Goal: Book appointment/travel/reservation

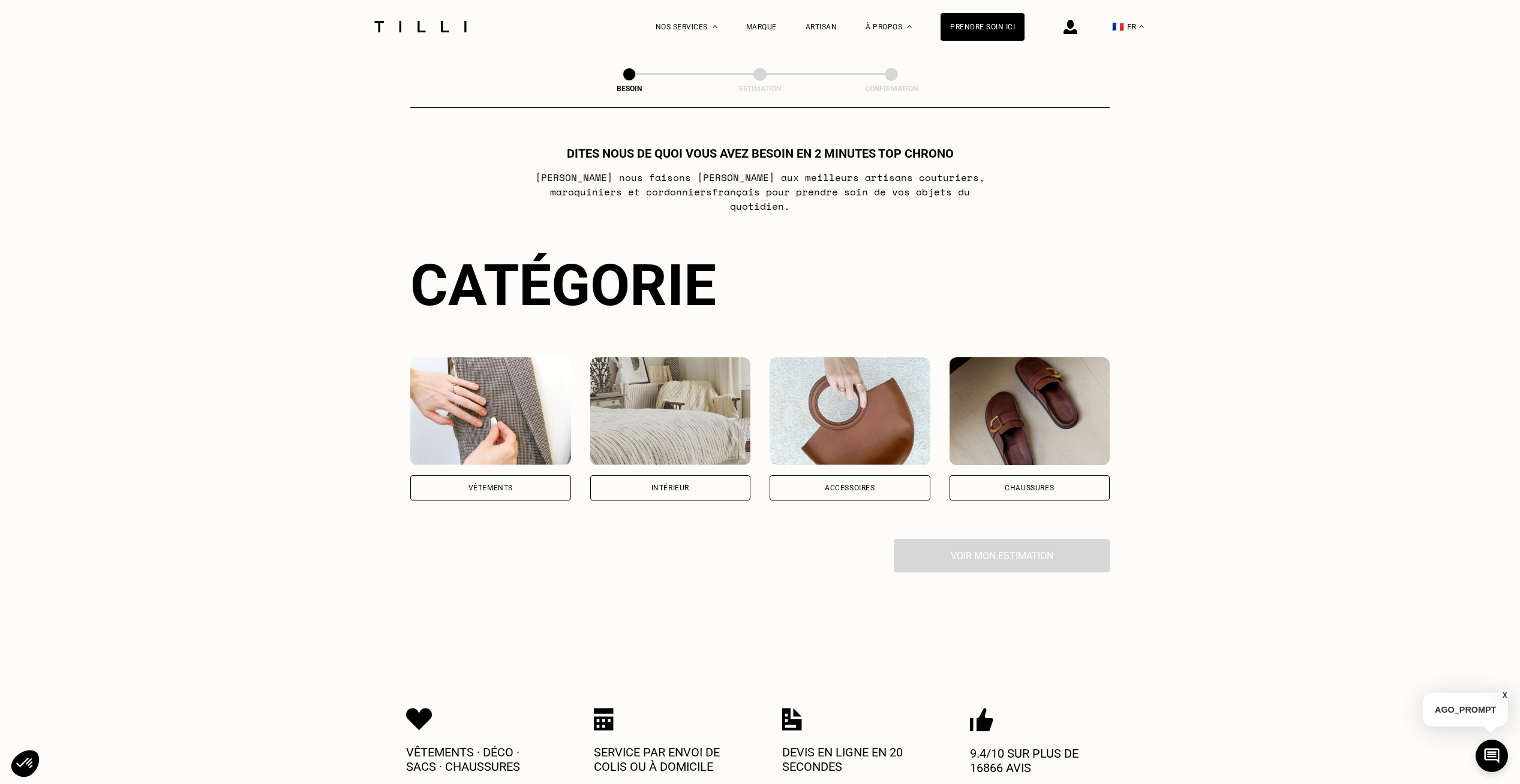
click at [494, 475] on div "Vêtements" at bounding box center [490, 488] width 161 height 25
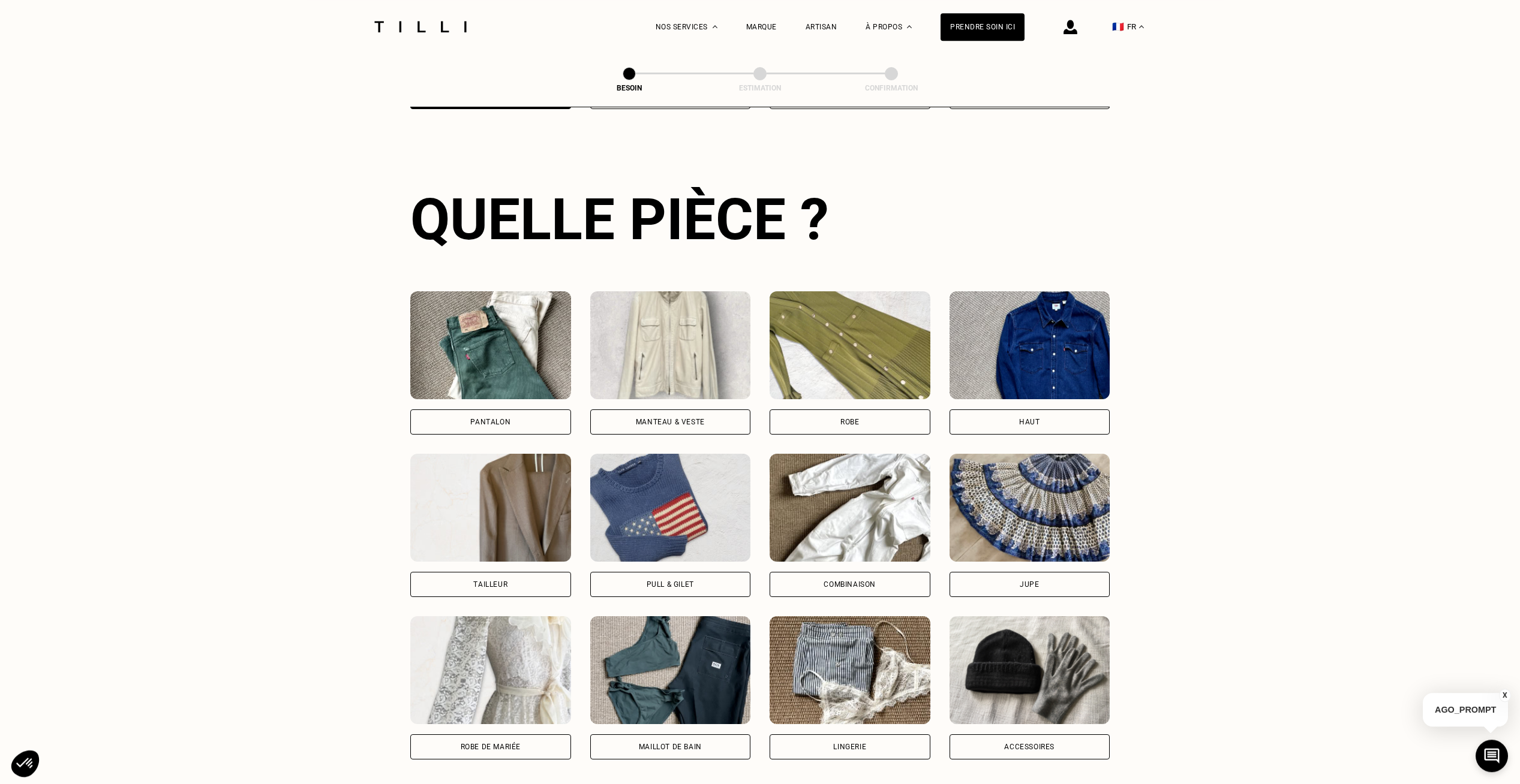
scroll to position [392, 0]
click at [506, 418] on div "Pantalon" at bounding box center [490, 421] width 40 height 7
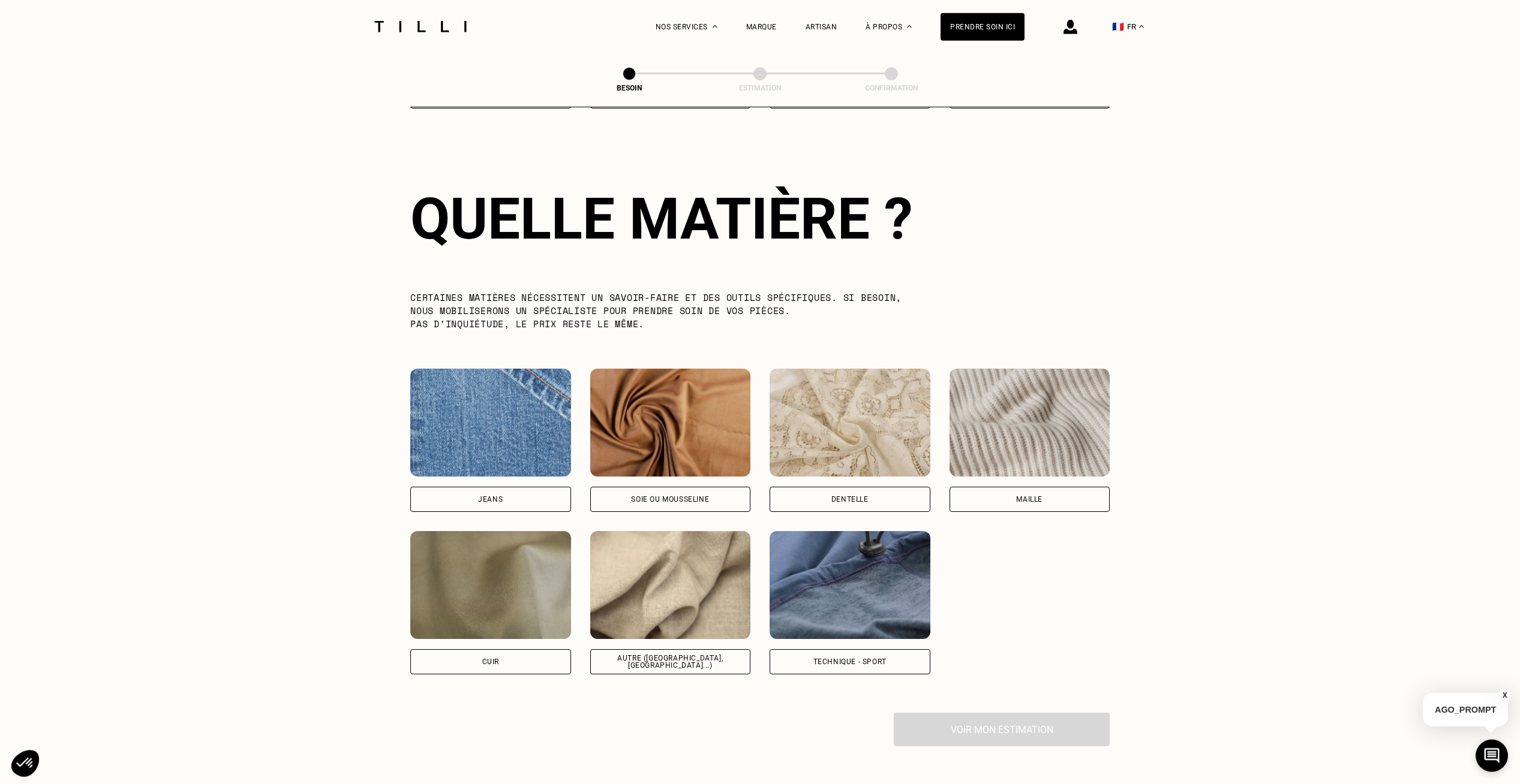
scroll to position [1043, 0]
click at [488, 496] on div "Jeans" at bounding box center [490, 499] width 25 height 7
select select "FR"
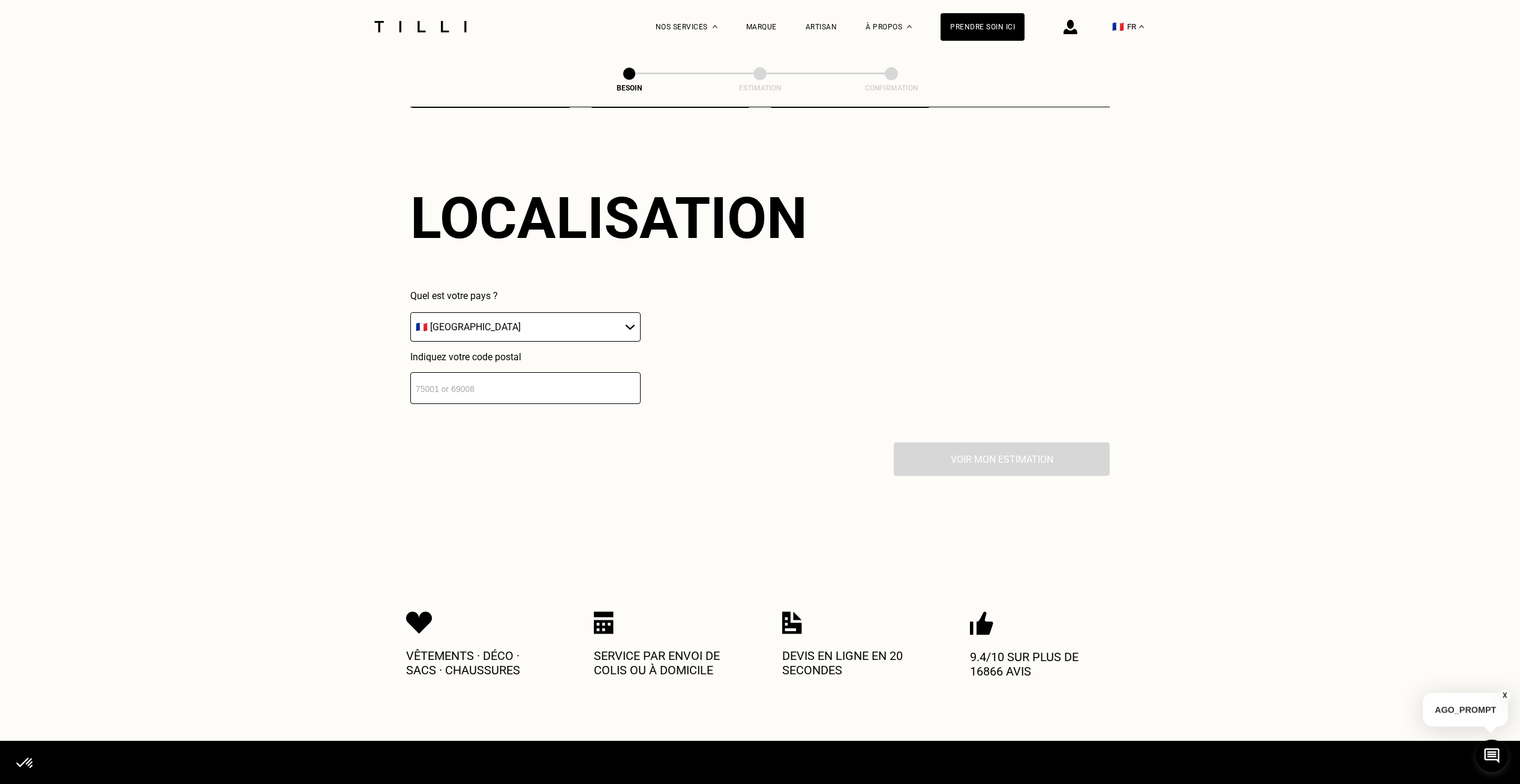
scroll to position [1610, 0]
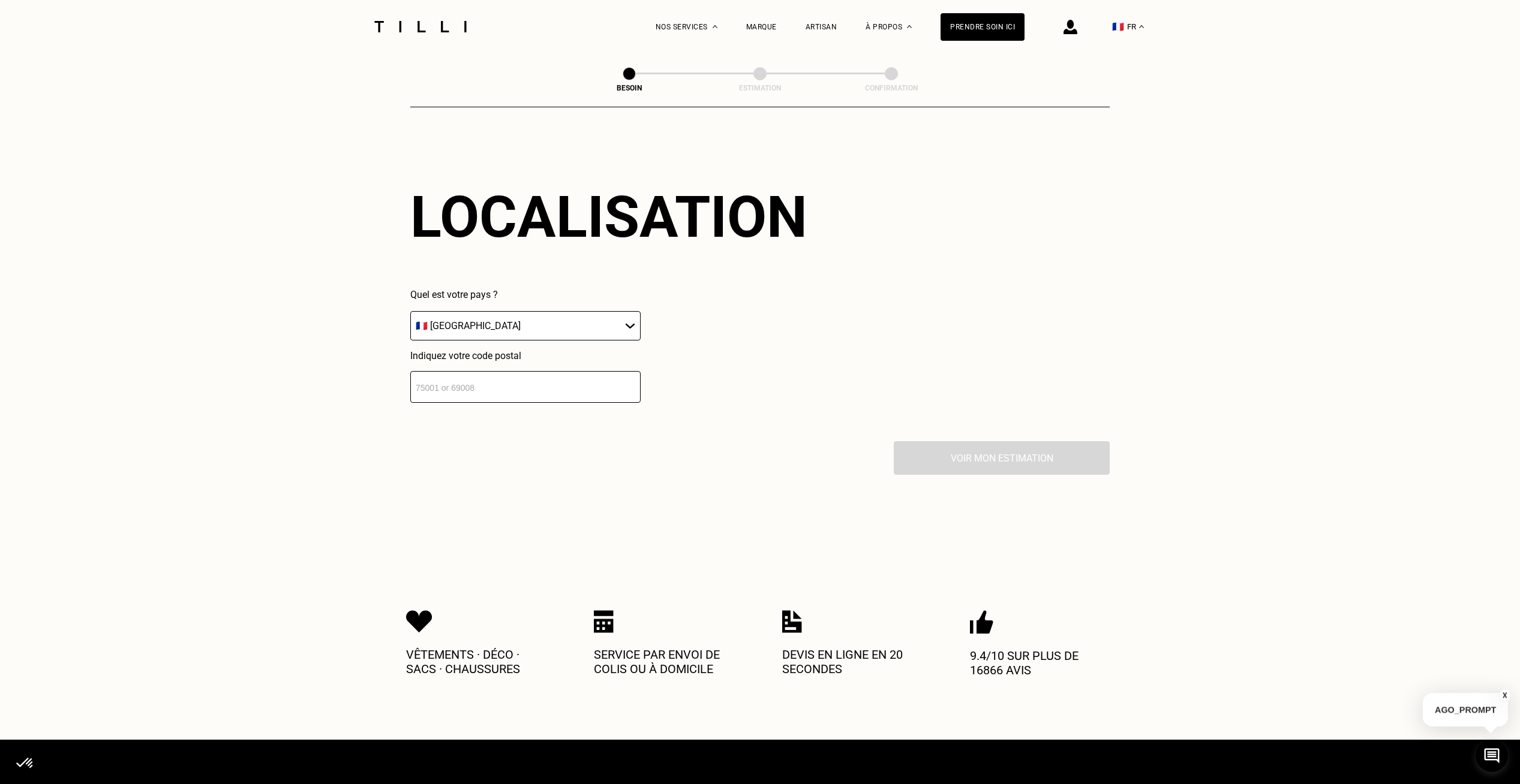
click at [517, 376] on input "number" at bounding box center [525, 387] width 230 height 32
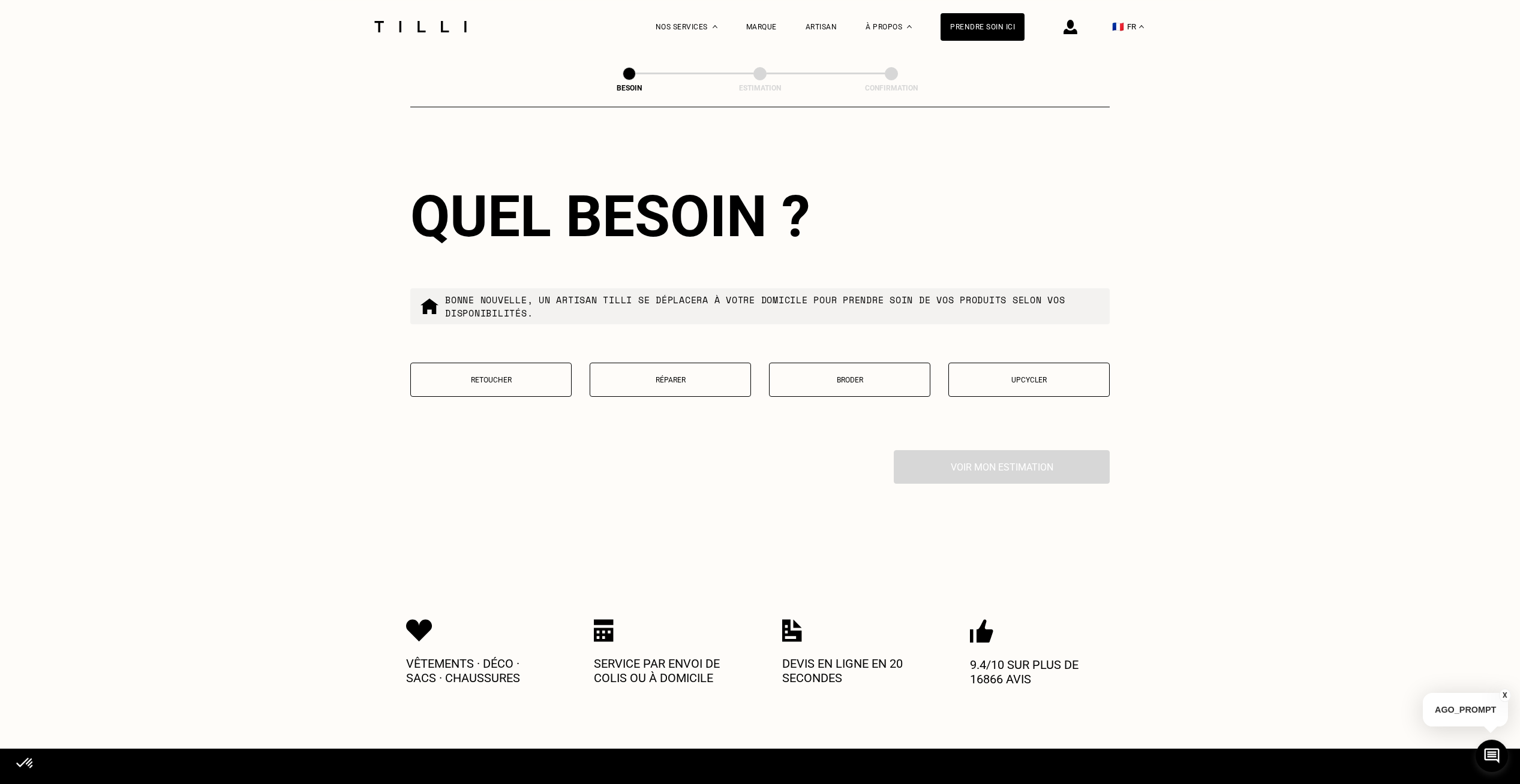
scroll to position [1909, 0]
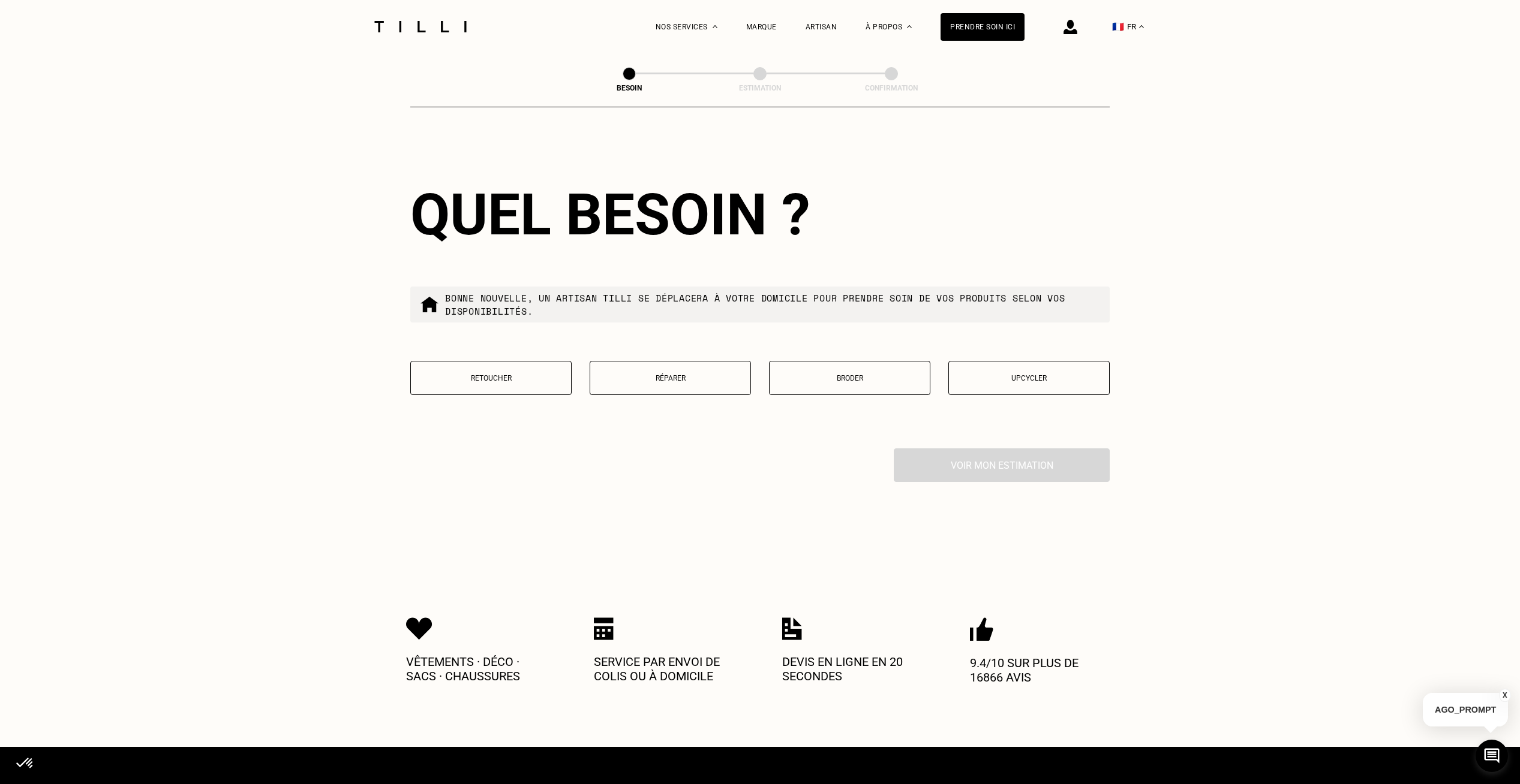
type input "92600"
click at [512, 376] on p "Retoucher" at bounding box center [490, 378] width 148 height 8
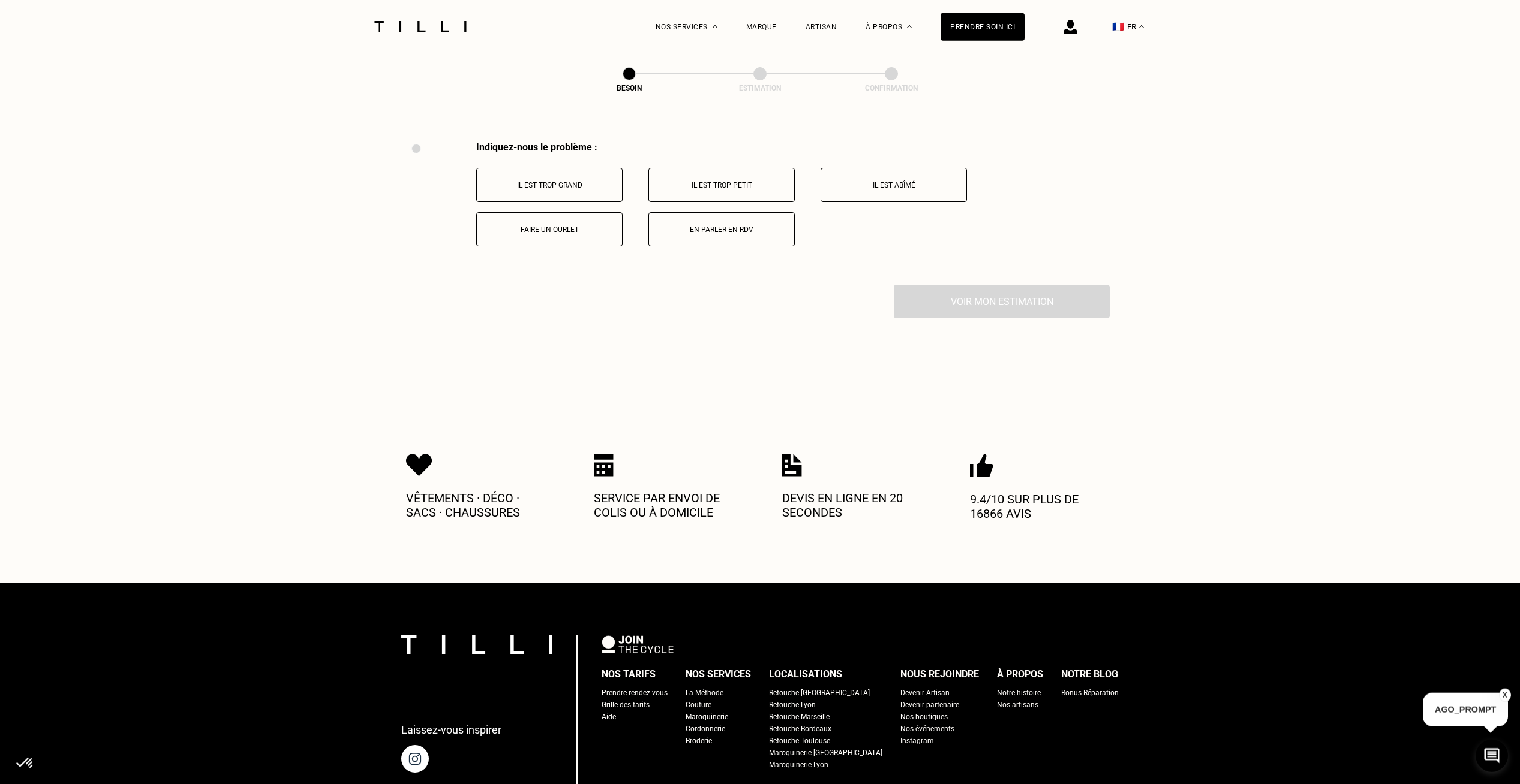
scroll to position [2217, 0]
click at [555, 225] on p "Faire un ourlet" at bounding box center [549, 228] width 133 height 8
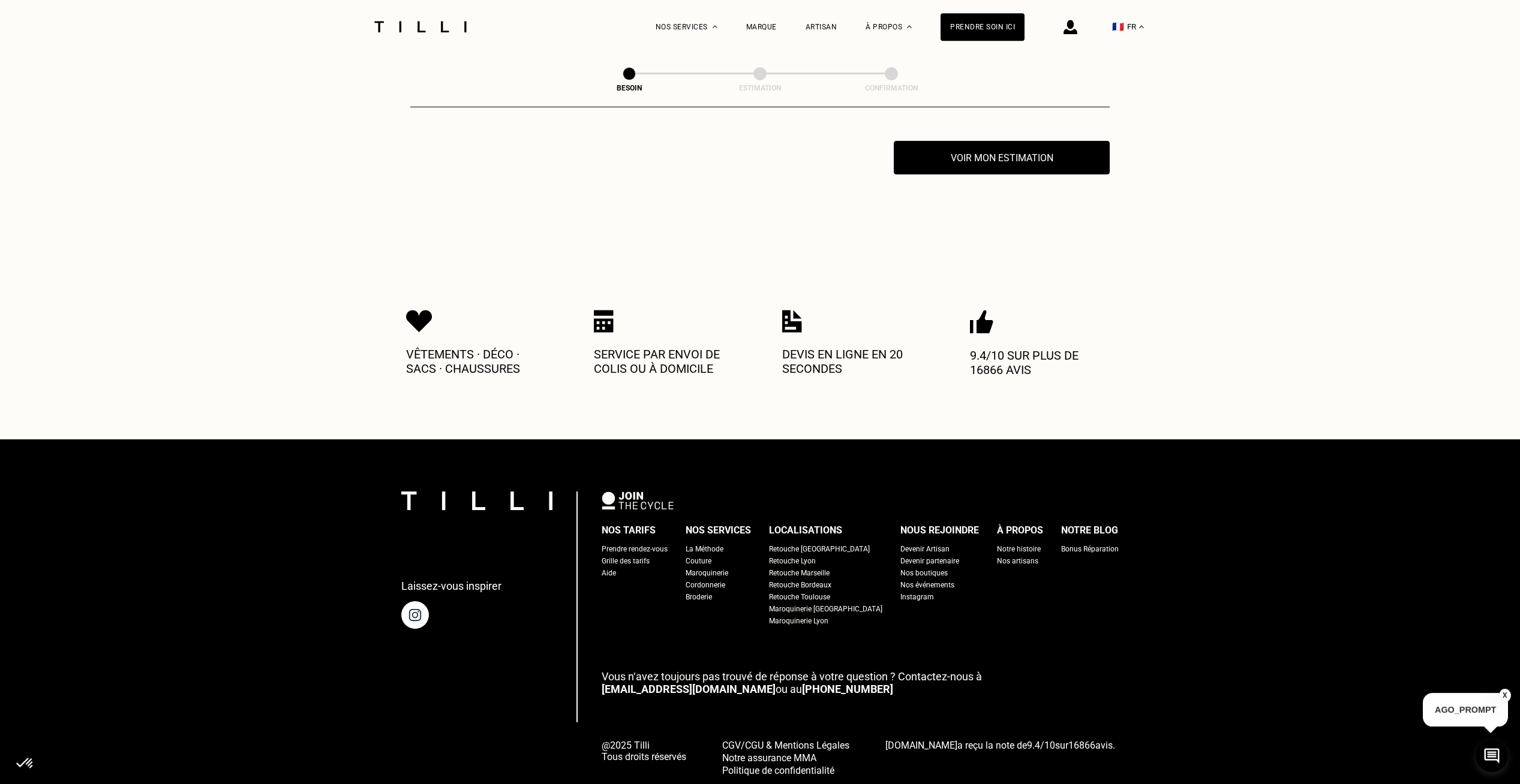
scroll to position [2360, 0]
click at [1015, 150] on button "Voir mon estimation" at bounding box center [1001, 158] width 237 height 37
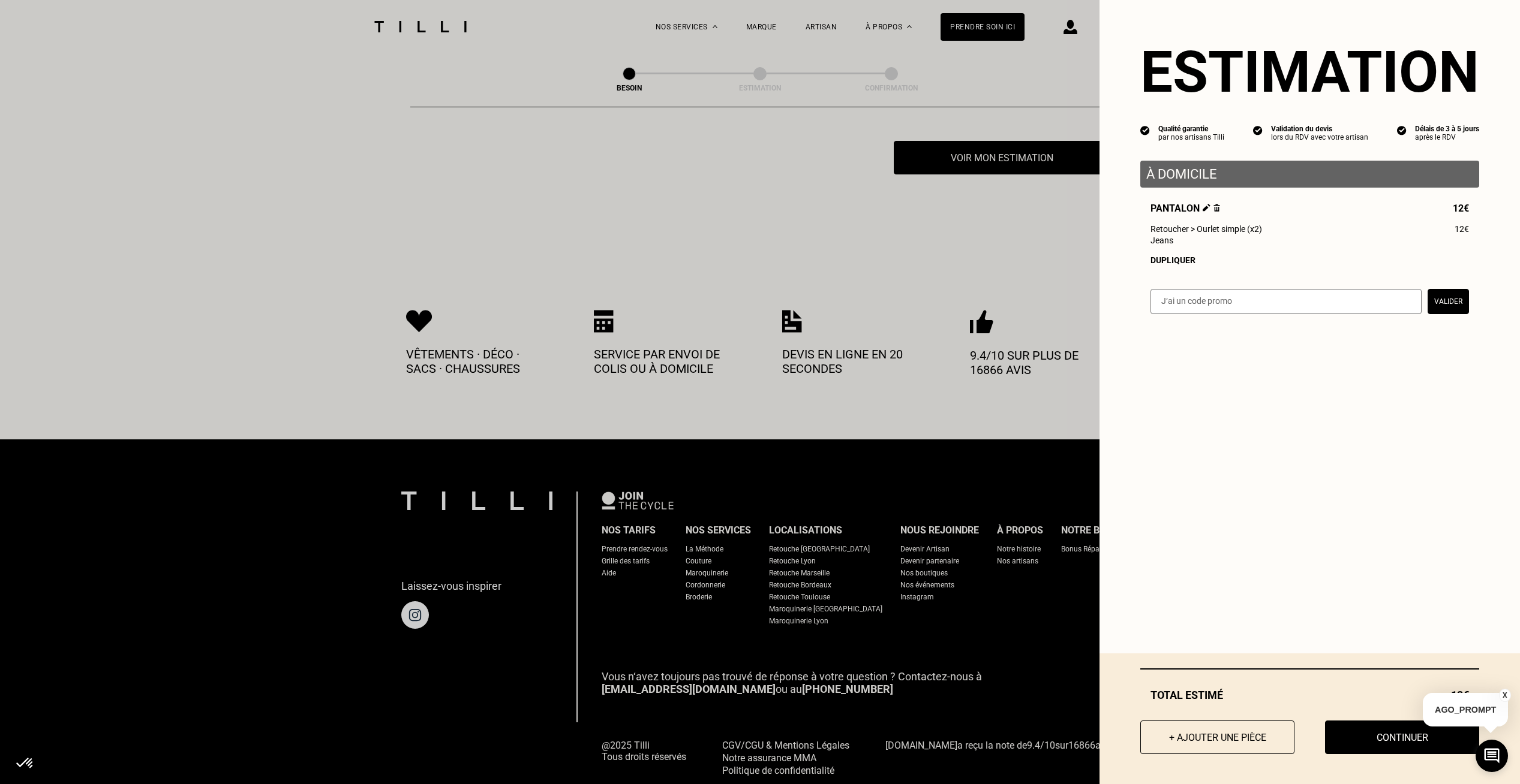
click at [1504, 694] on button "X" at bounding box center [1505, 695] width 12 height 13
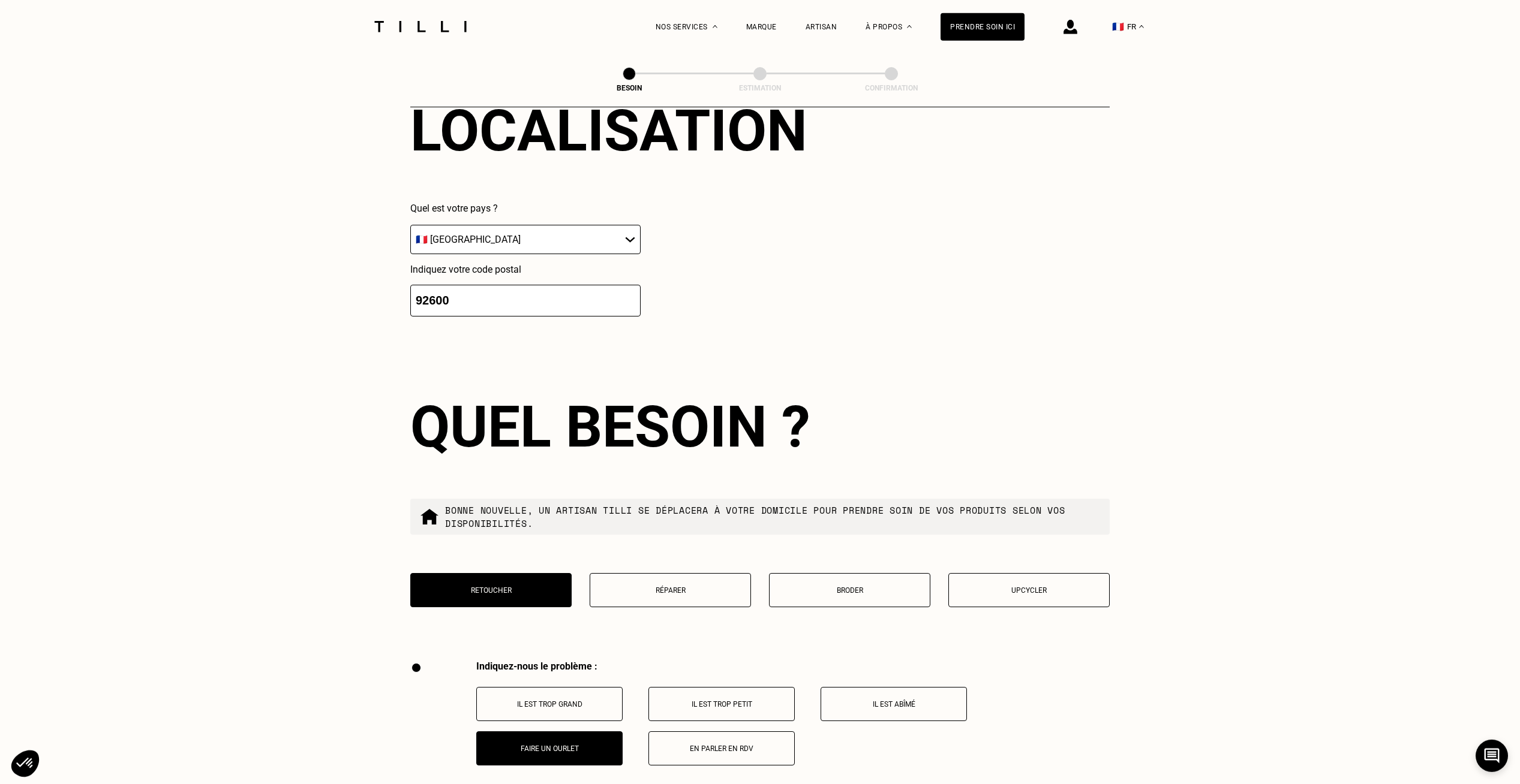
scroll to position [1798, 0]
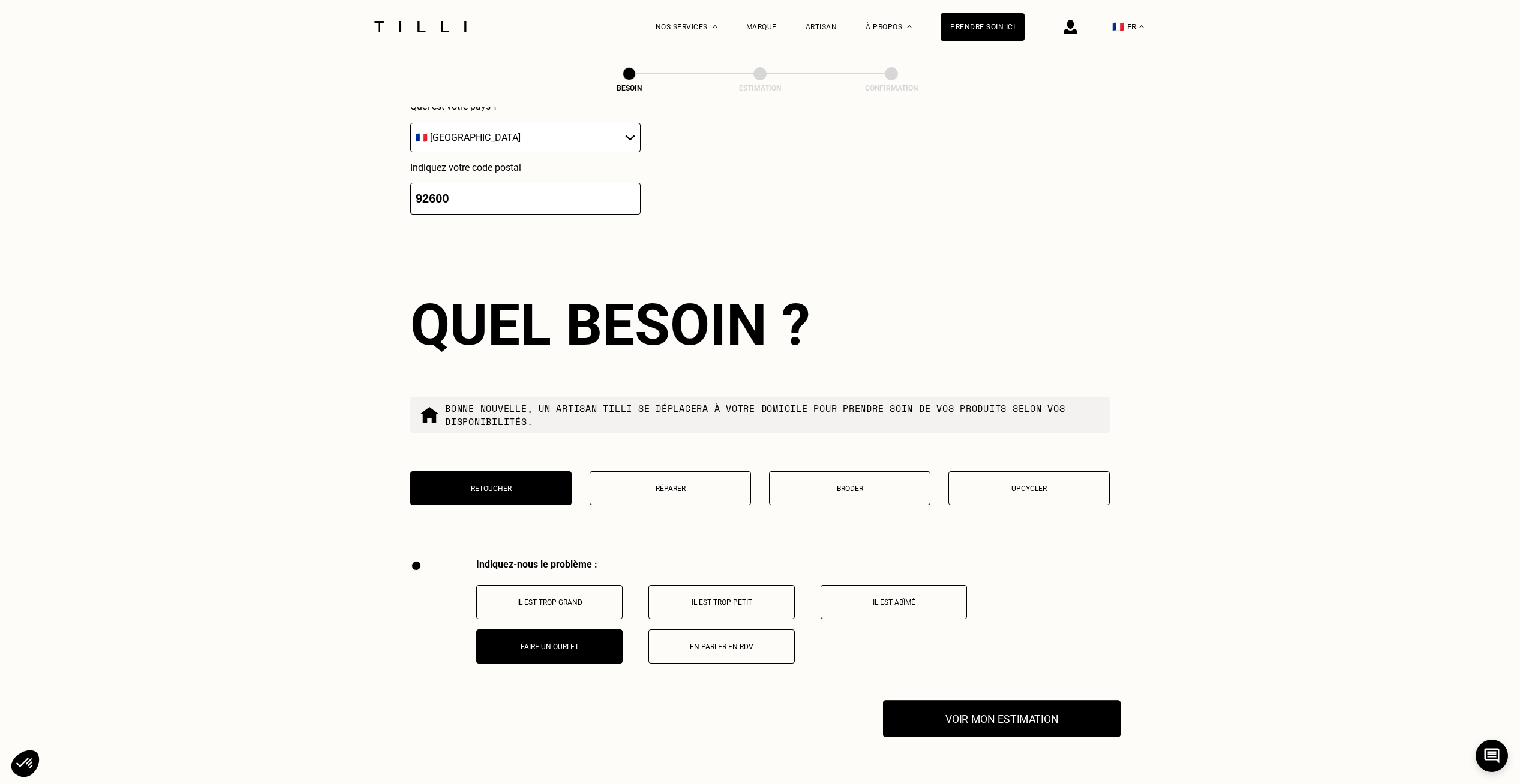
click at [999, 709] on button "Voir mon estimation" at bounding box center [1001, 719] width 237 height 37
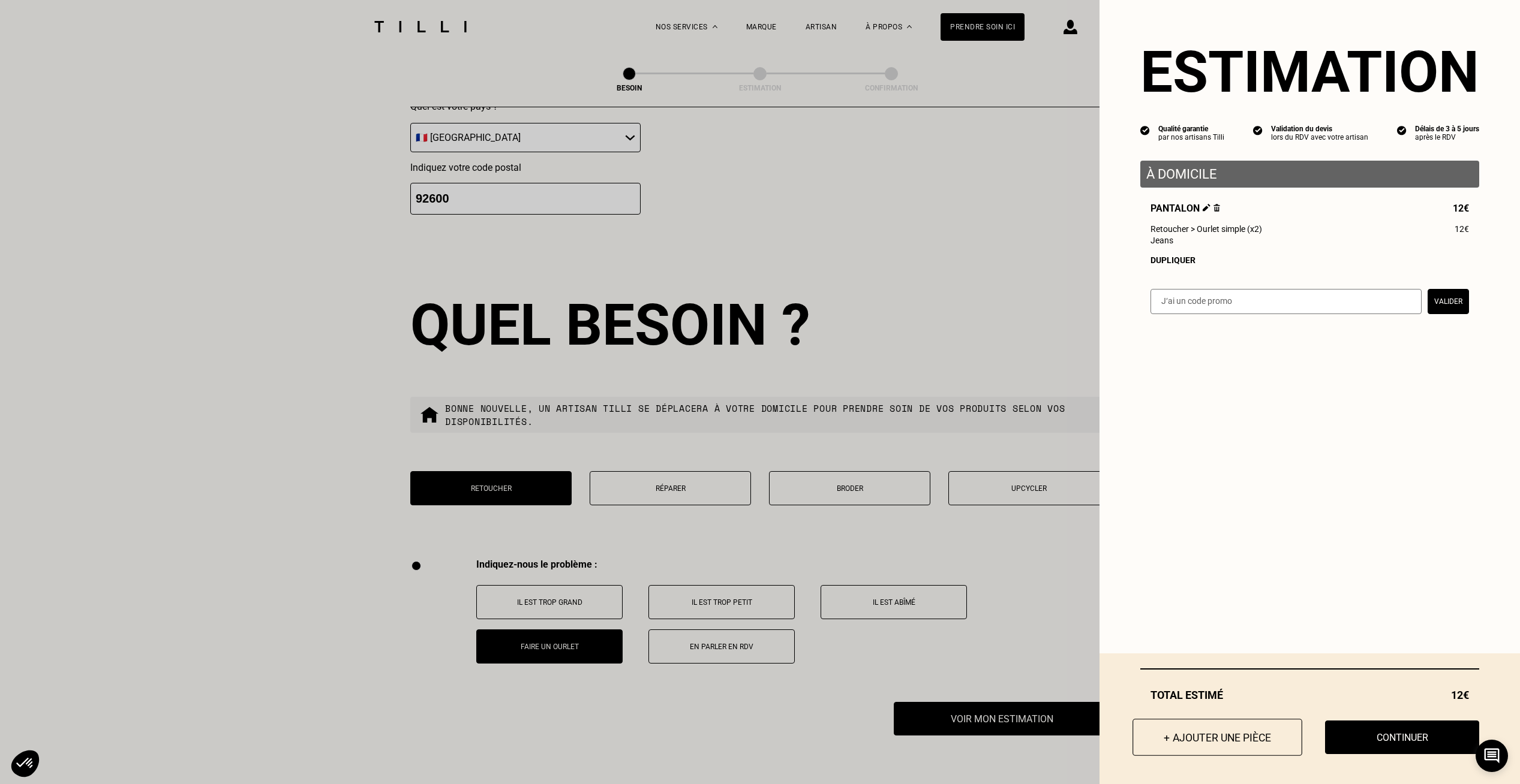
click at [1204, 741] on button "+ Ajouter une pièce" at bounding box center [1217, 737] width 170 height 37
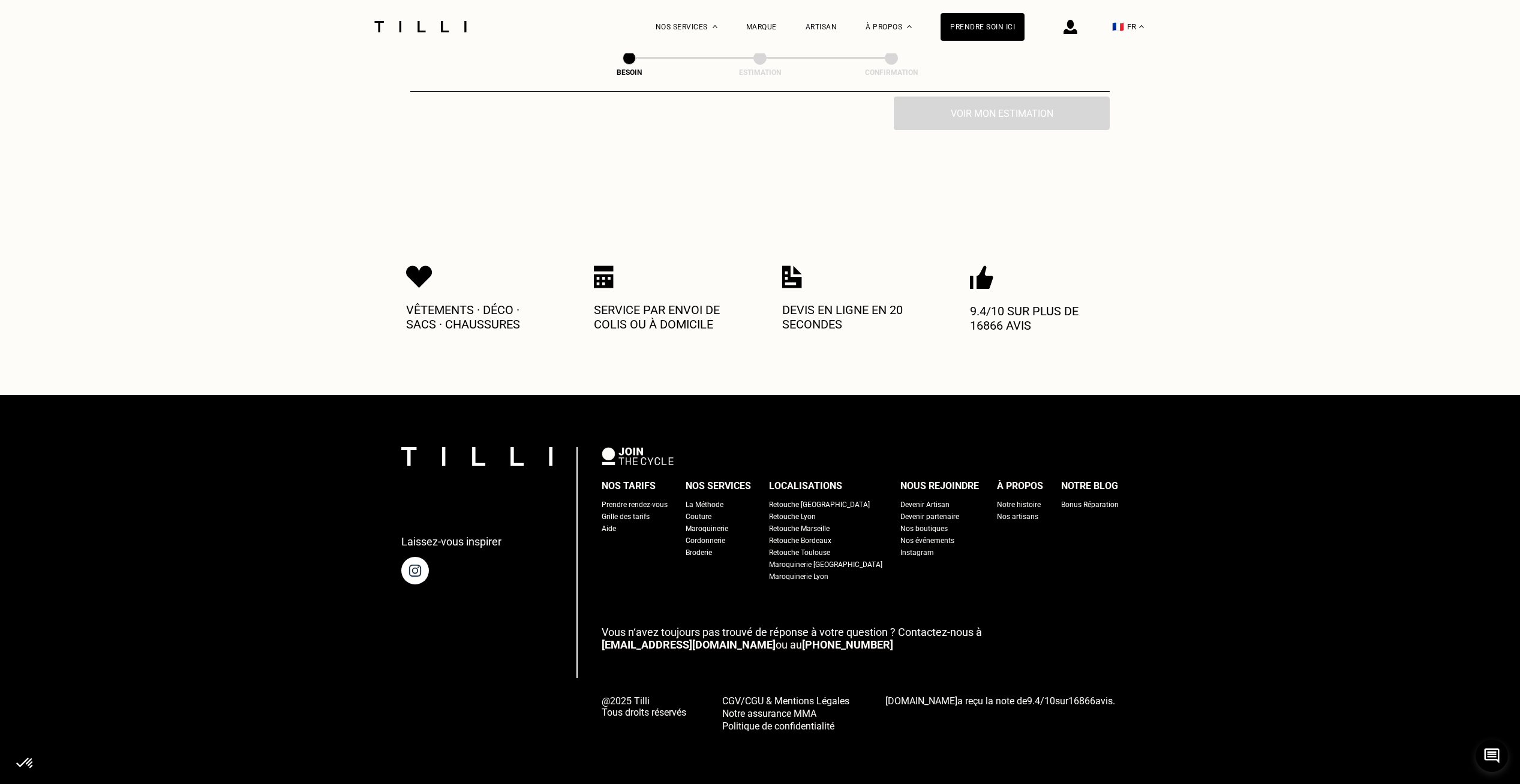
scroll to position [0, 0]
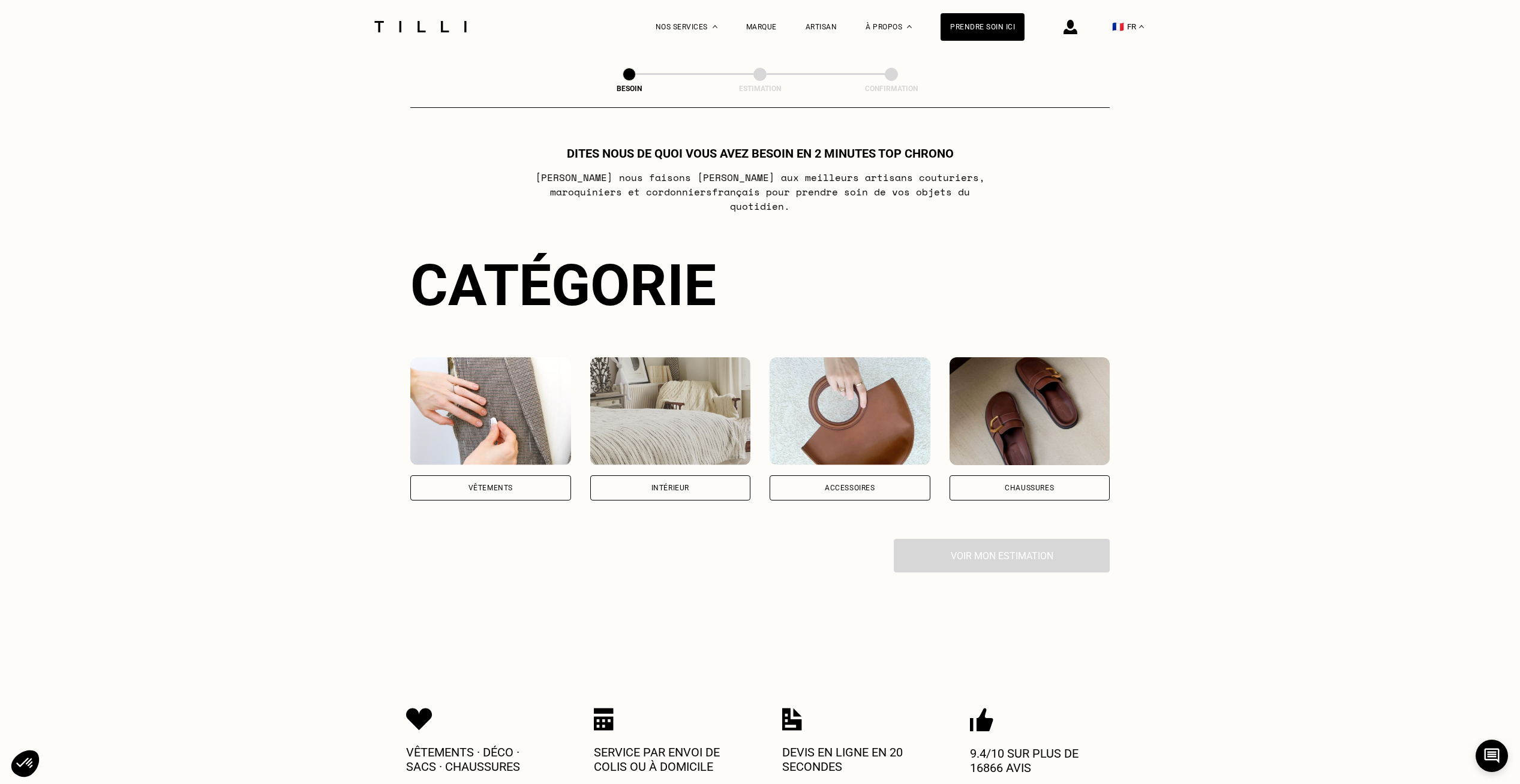
click at [498, 483] on div "Vêtements" at bounding box center [490, 488] width 161 height 25
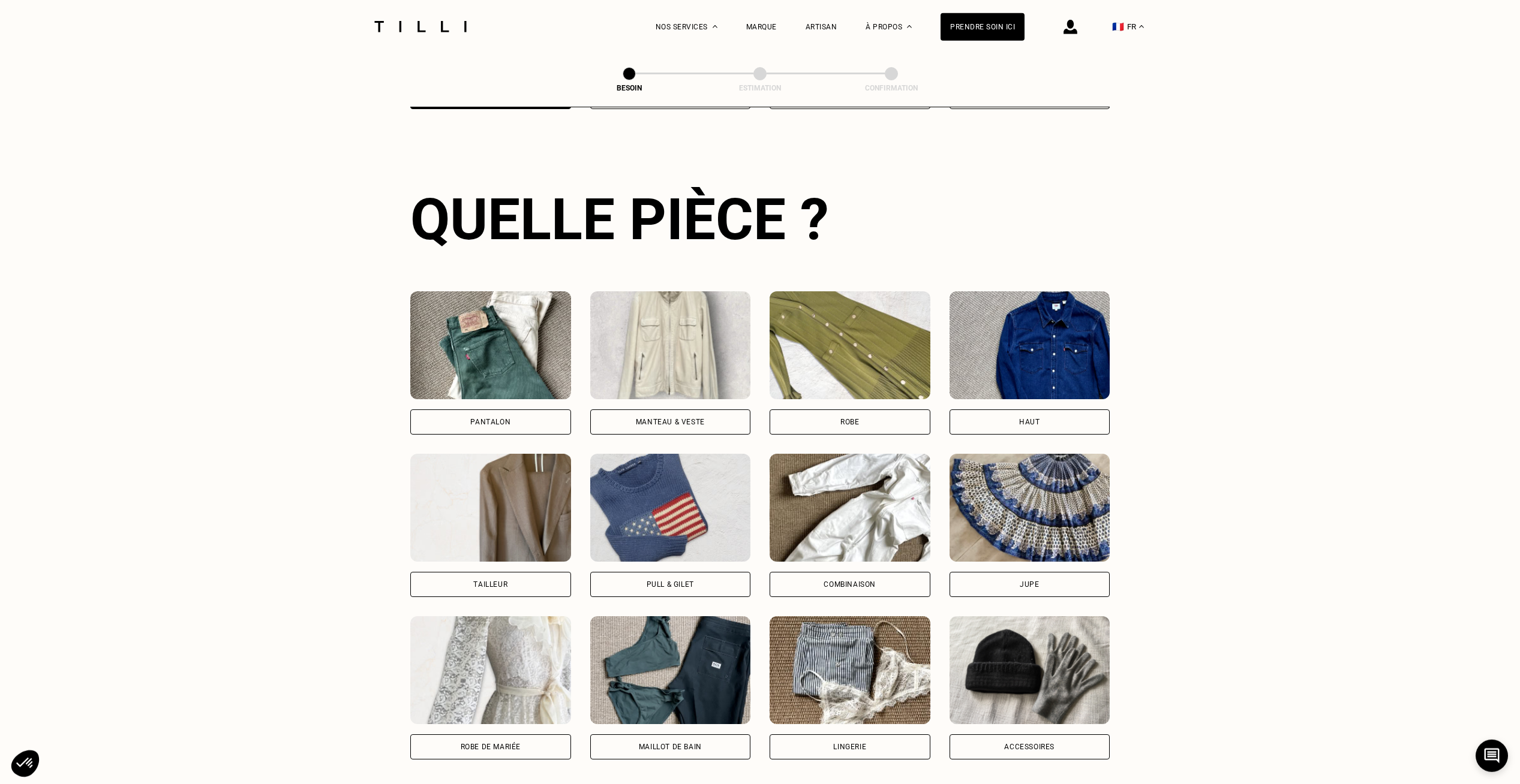
scroll to position [392, 0]
click at [495, 409] on div "Pantalon" at bounding box center [490, 421] width 161 height 25
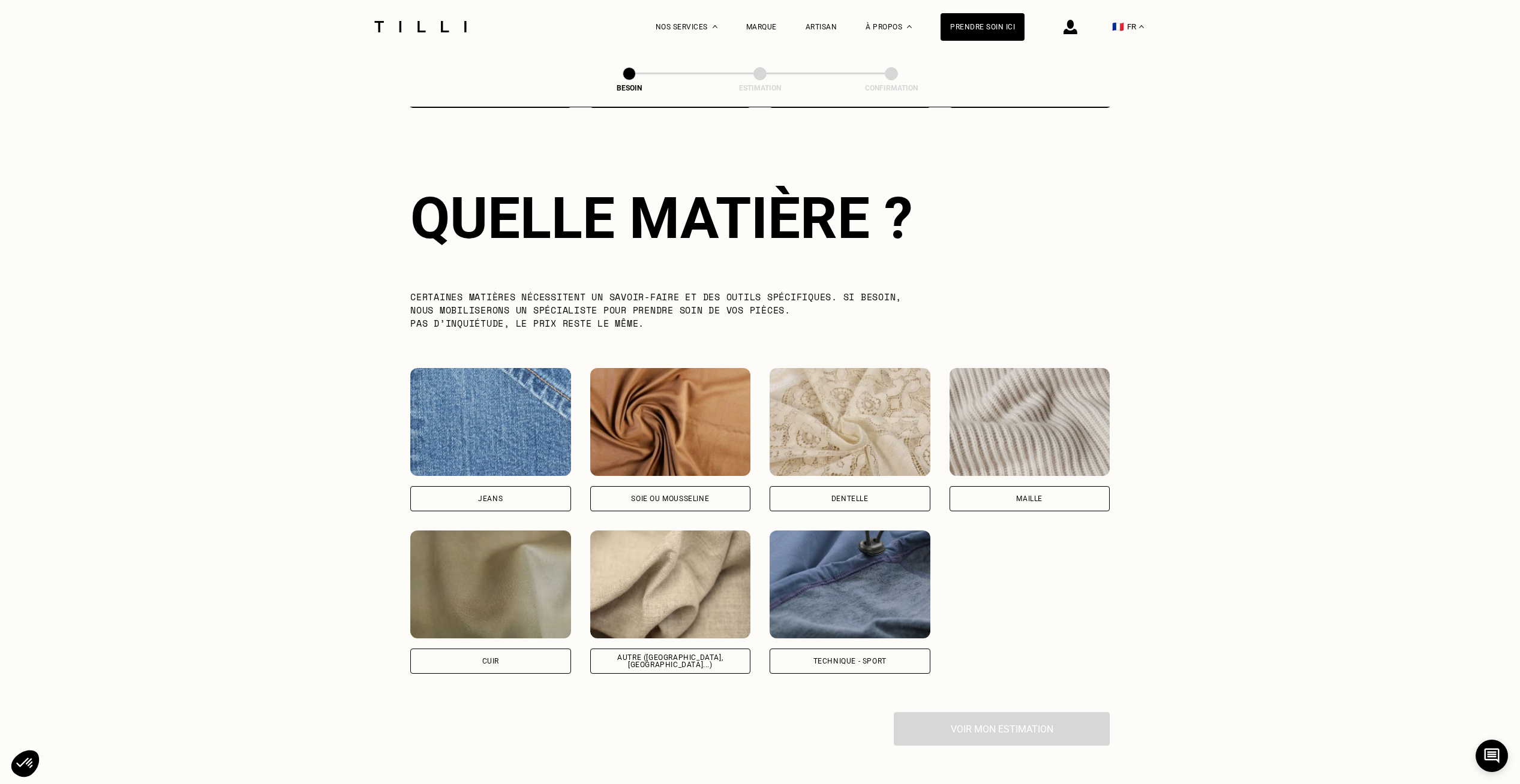
click at [495, 401] on img at bounding box center [490, 422] width 161 height 108
select select "FR"
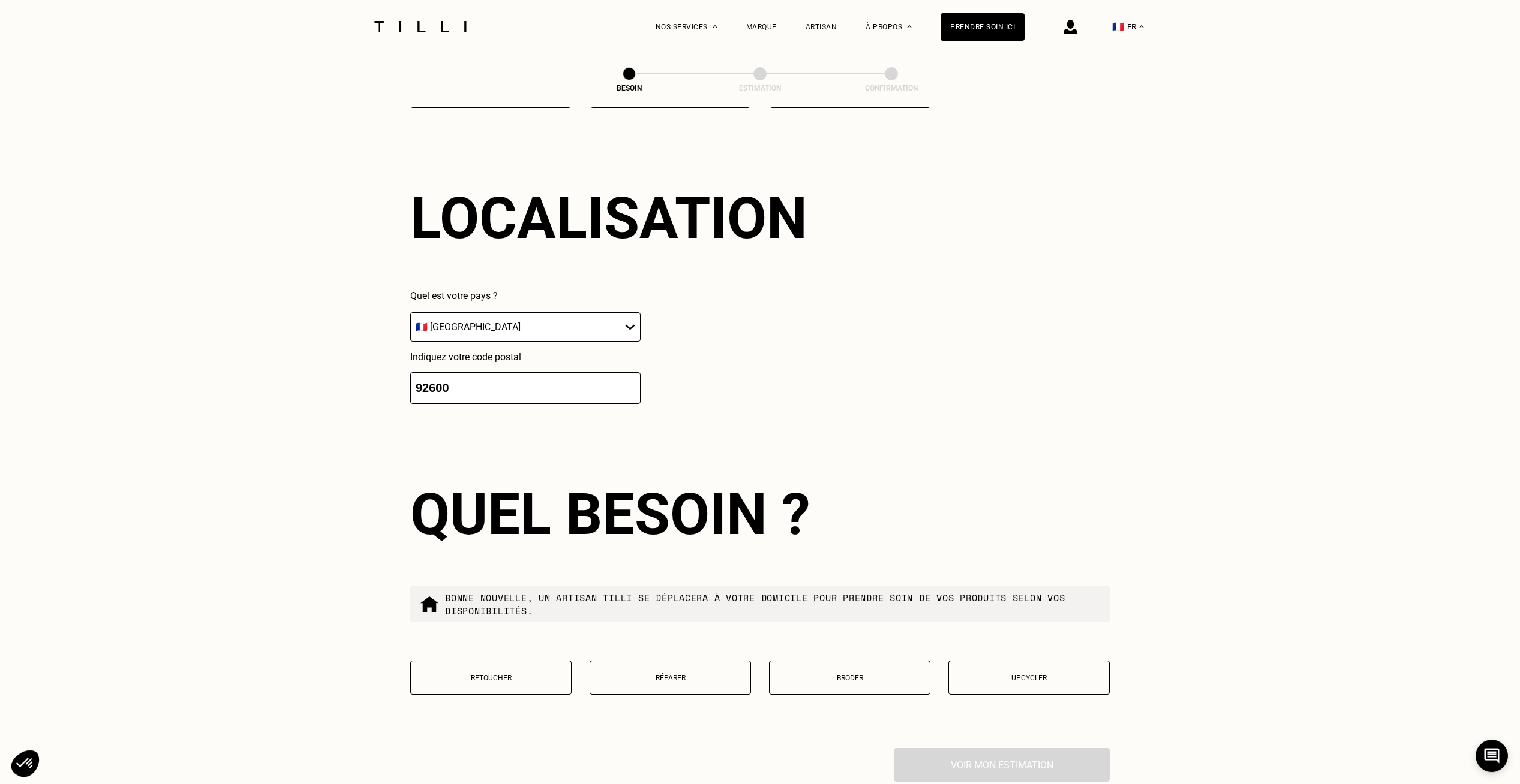
scroll to position [1610, 0]
click at [531, 673] on p "Retoucher" at bounding box center [490, 676] width 148 height 8
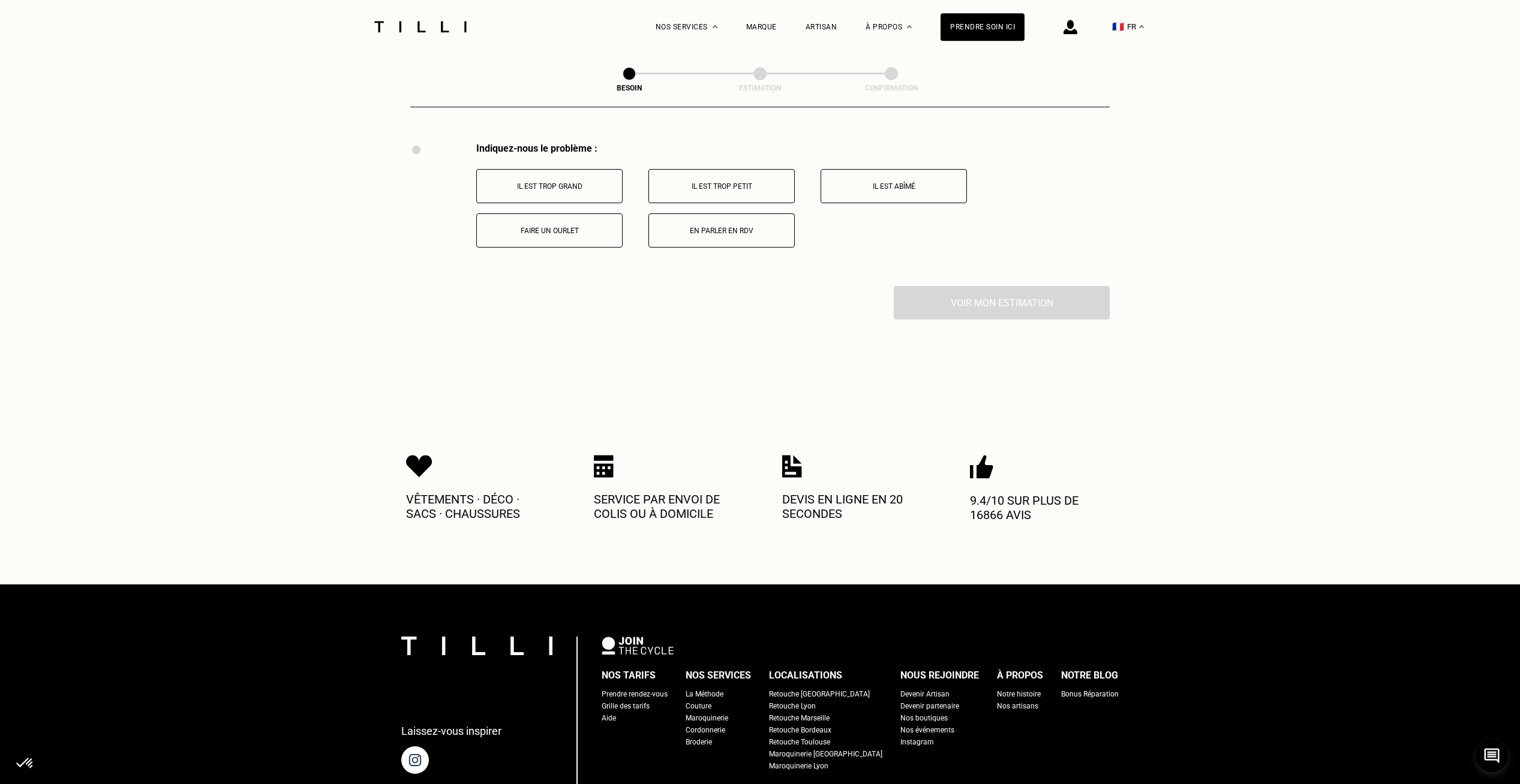
scroll to position [2217, 0]
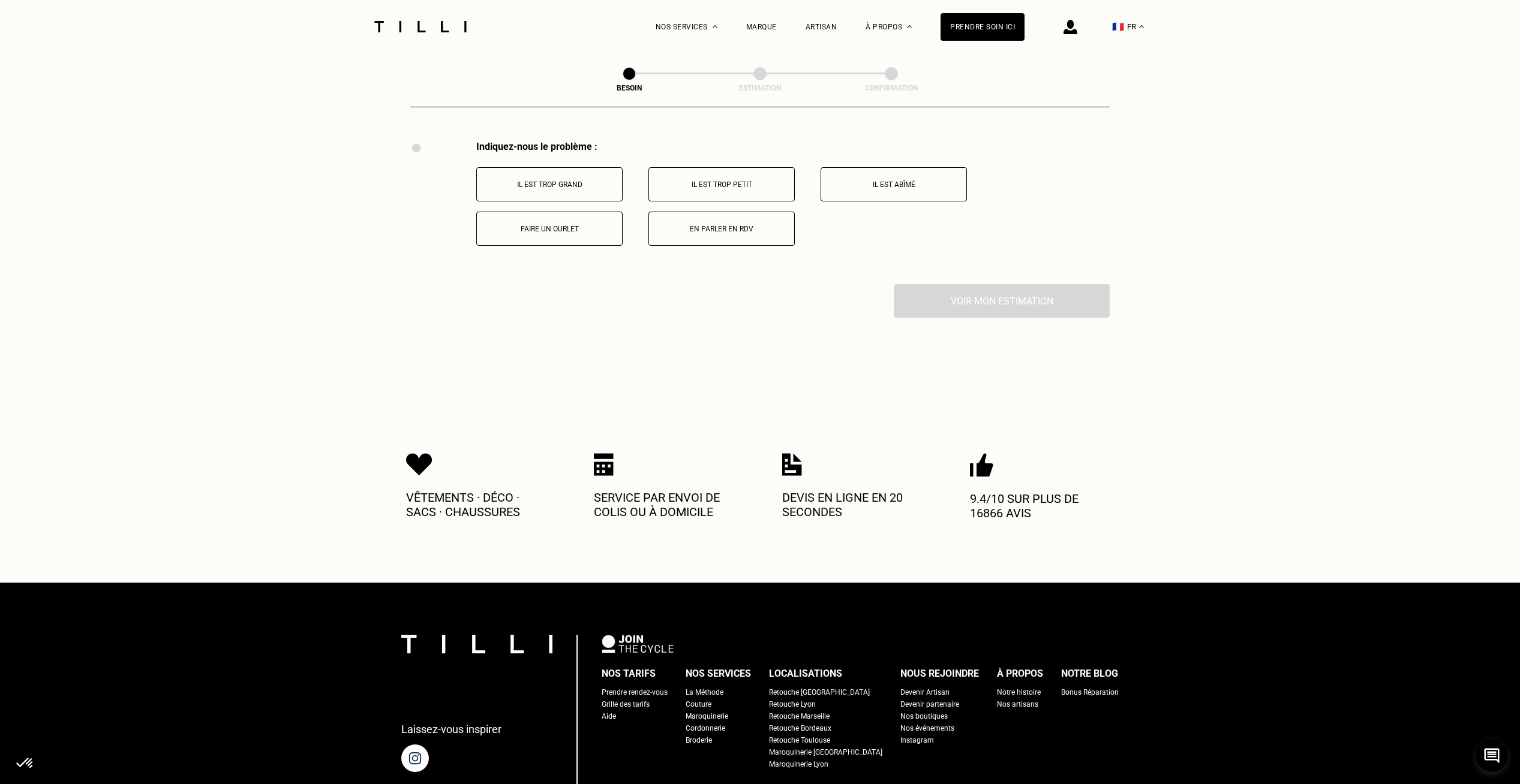
click at [589, 225] on p "Faire un ourlet" at bounding box center [549, 228] width 133 height 8
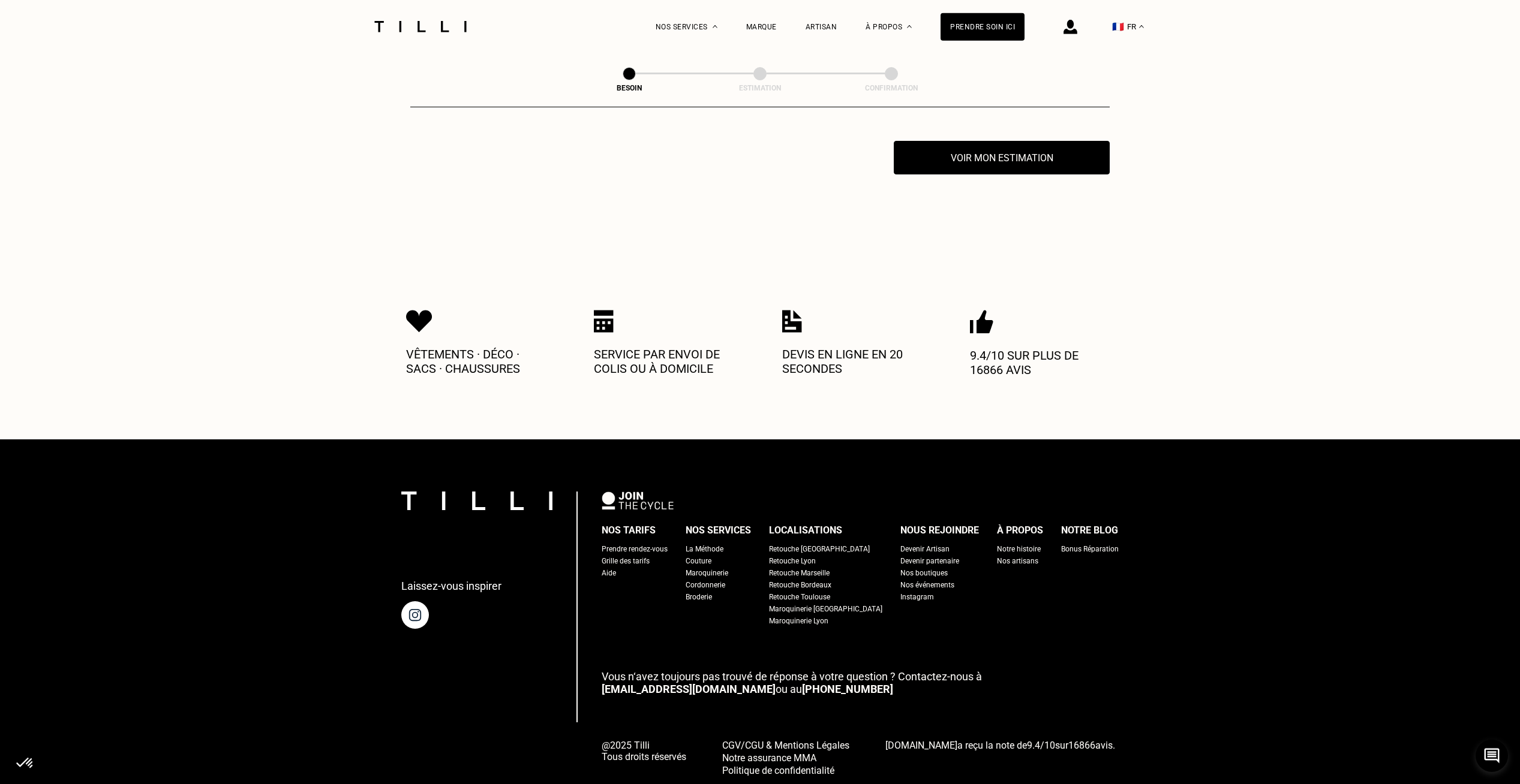
scroll to position [2360, 0]
click at [1019, 148] on button "Voir mon estimation" at bounding box center [1001, 158] width 237 height 37
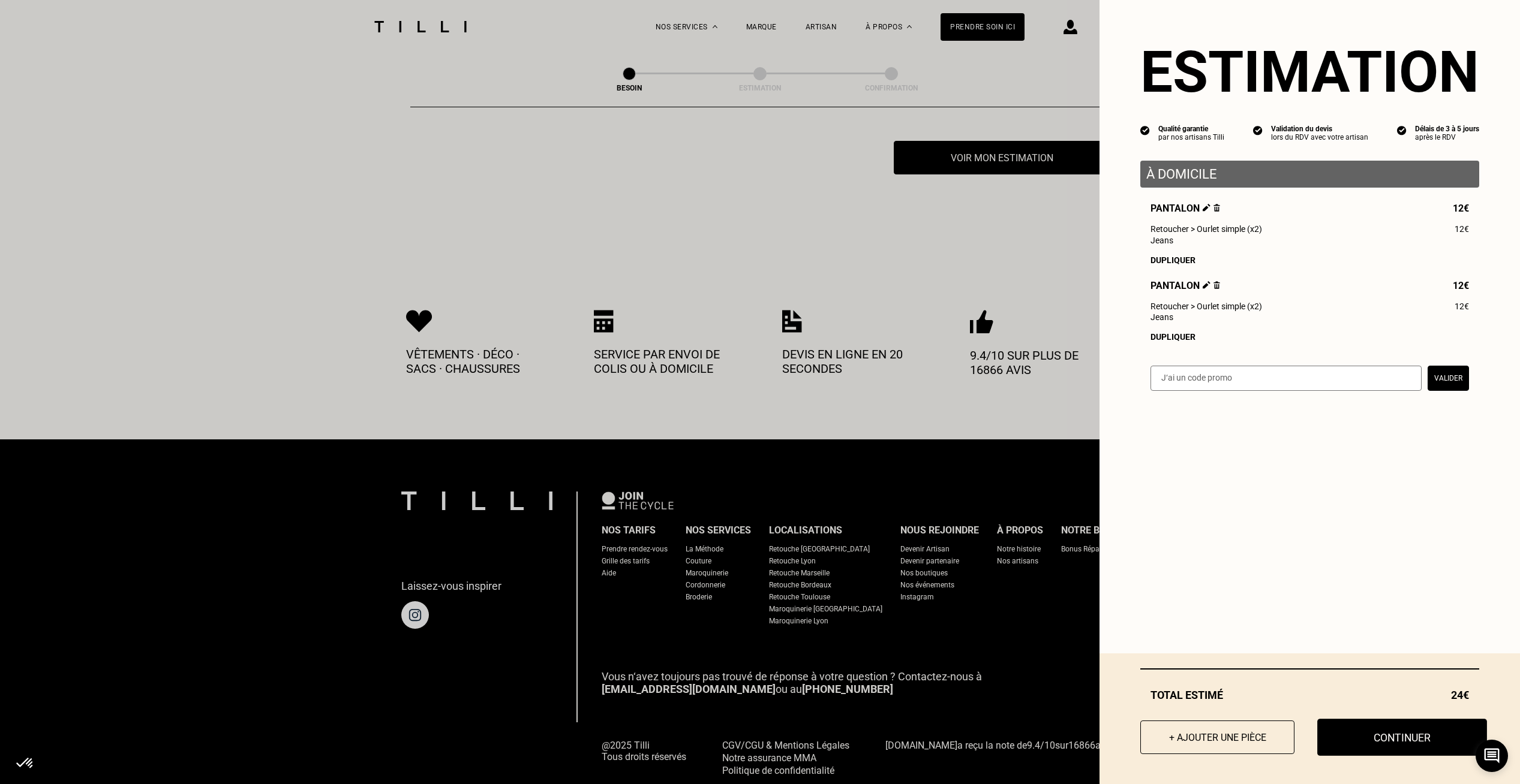
click at [1398, 737] on button "Continuer" at bounding box center [1402, 737] width 170 height 37
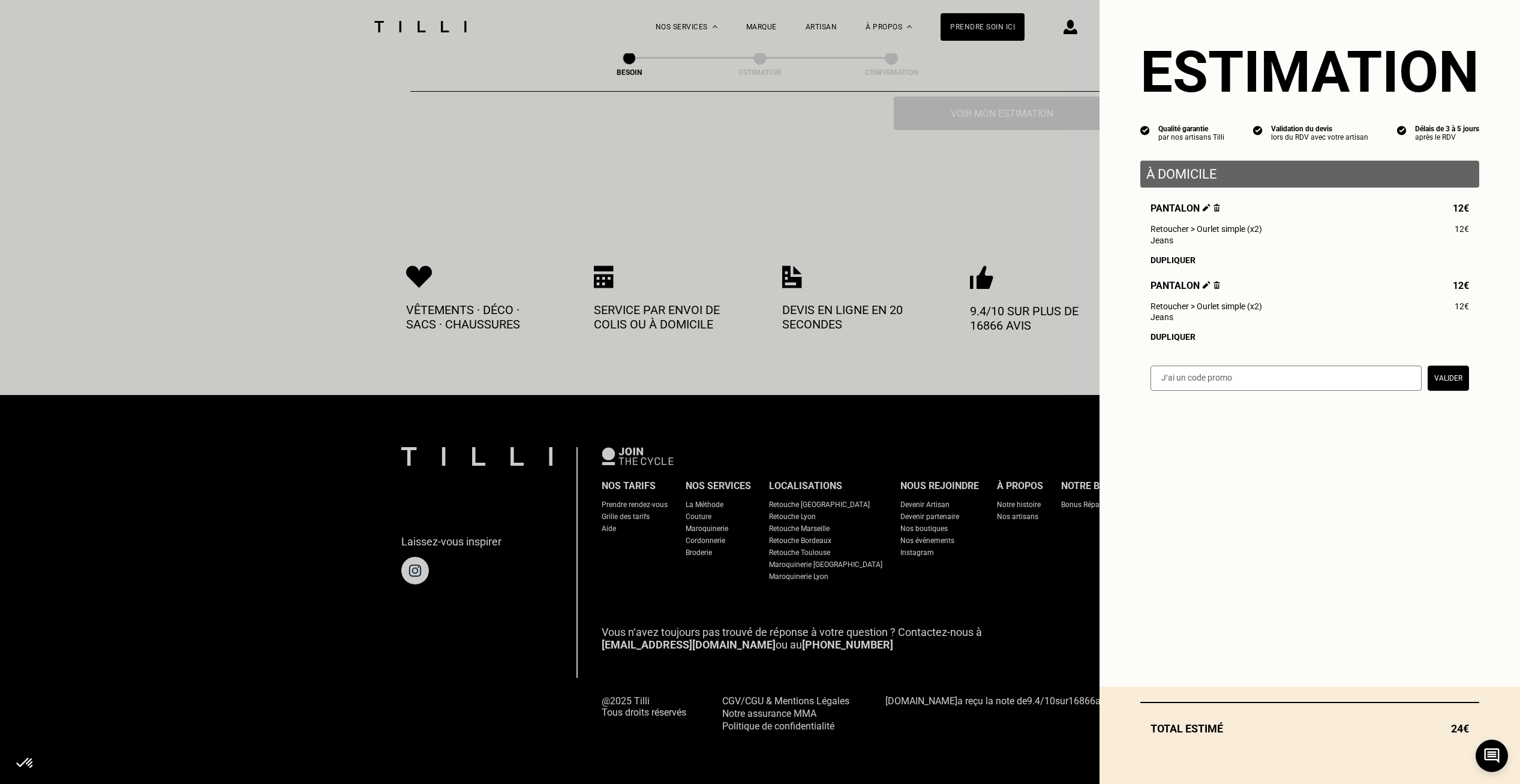
scroll to position [430, 0]
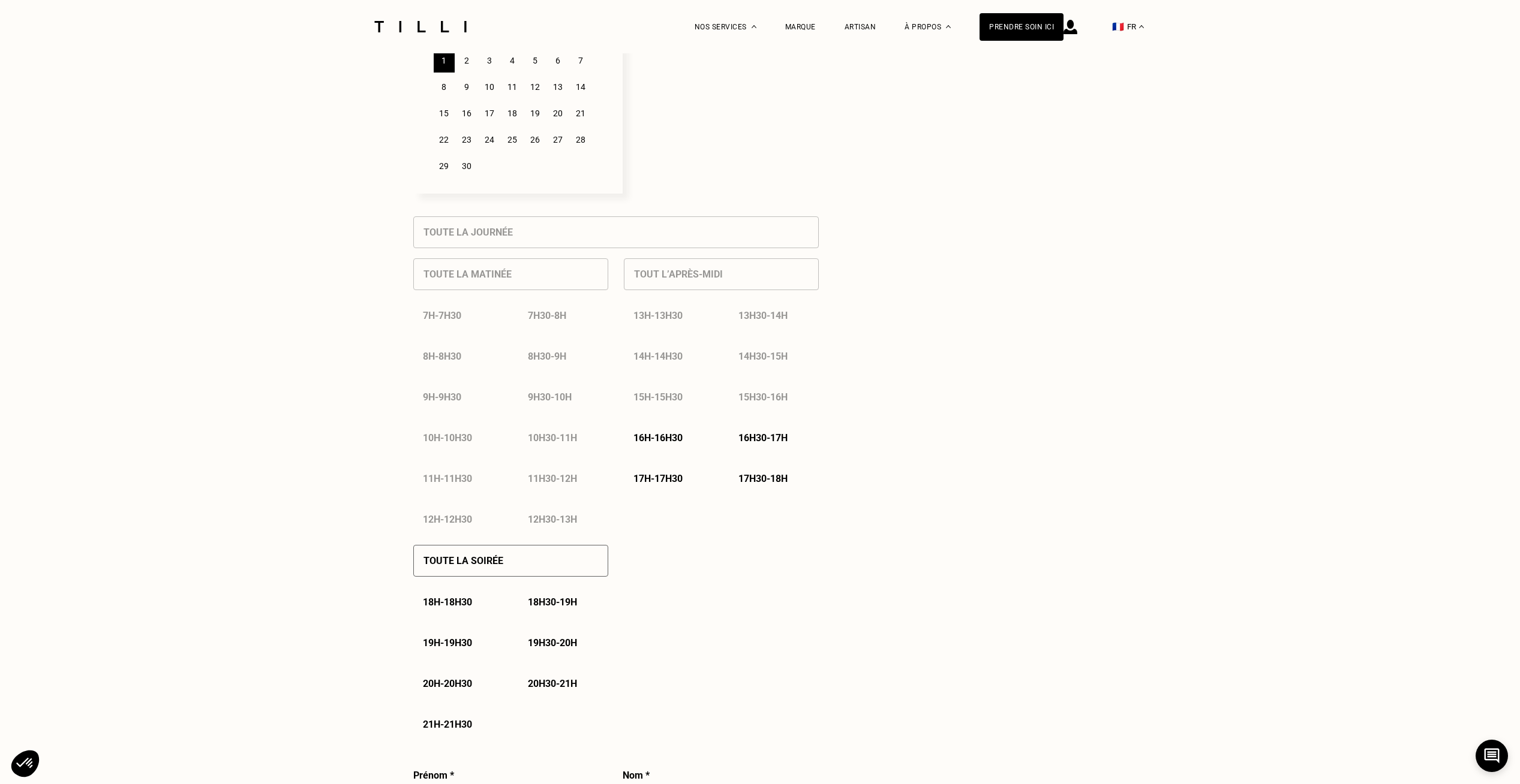
select select "FR"
